Goal: Information Seeking & Learning: Understand process/instructions

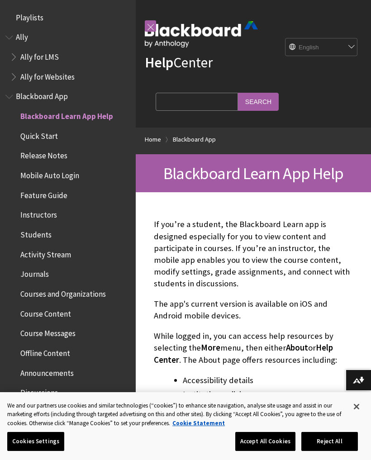
scroll to position [94, 0]
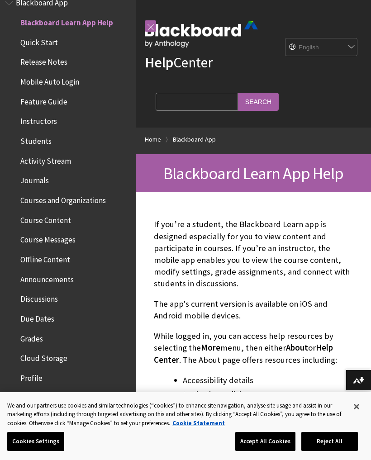
click at [337, 41] on select "English عربية Català Cymraeg Deutsch Español Suomi Français עברית Italiano 日本語 …" at bounding box center [322, 47] width 72 height 18
select select "/ar-sa/Blackboard_App"
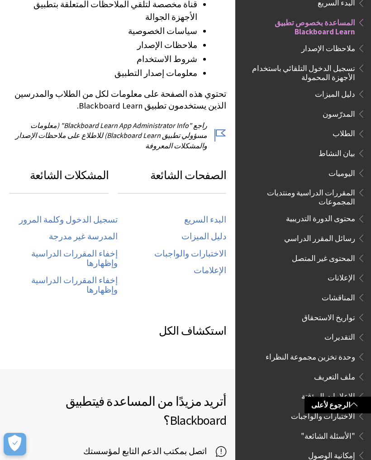
scroll to position [358, 0]
click at [103, 215] on link "تسجيل الدخول وكلمة المرور" at bounding box center [68, 220] width 99 height 10
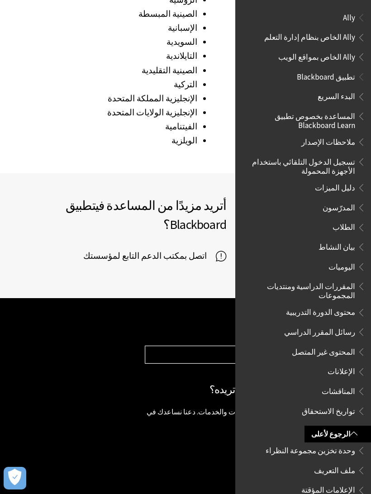
click at [345, 168] on span "تسجيل الدخول التلقائي باستخدام الأجهزة المحمولة" at bounding box center [300, 164] width 109 height 21
